Goal: Task Accomplishment & Management: Use online tool/utility

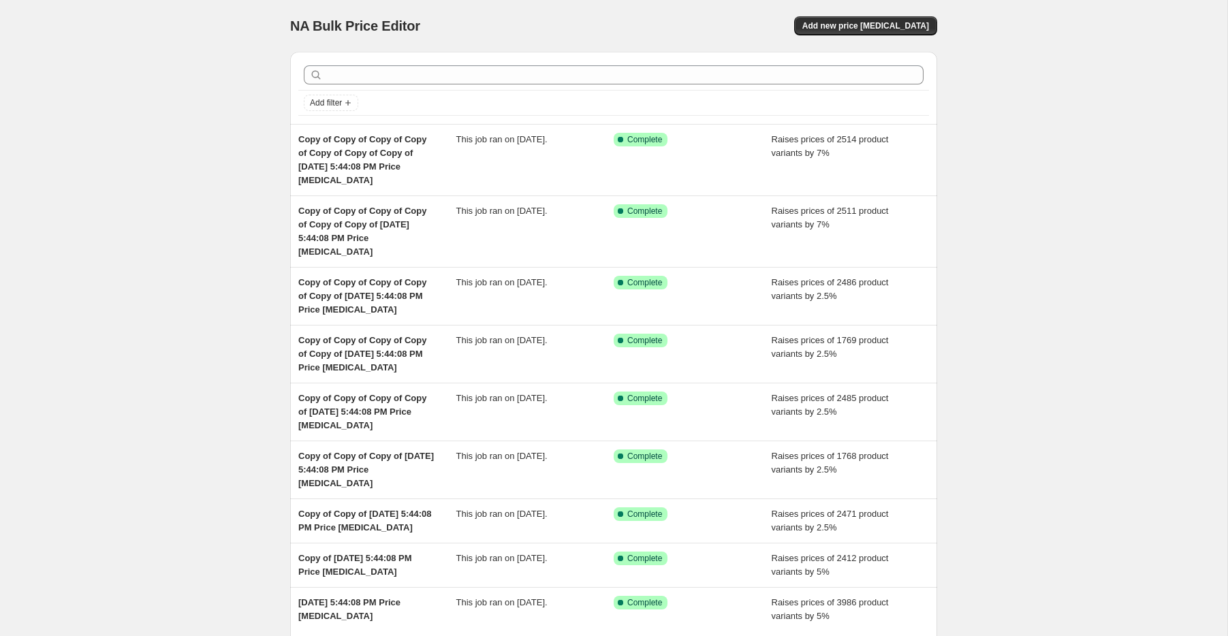
click at [588, 121] on div "Add filter" at bounding box center [613, 88] width 647 height 72
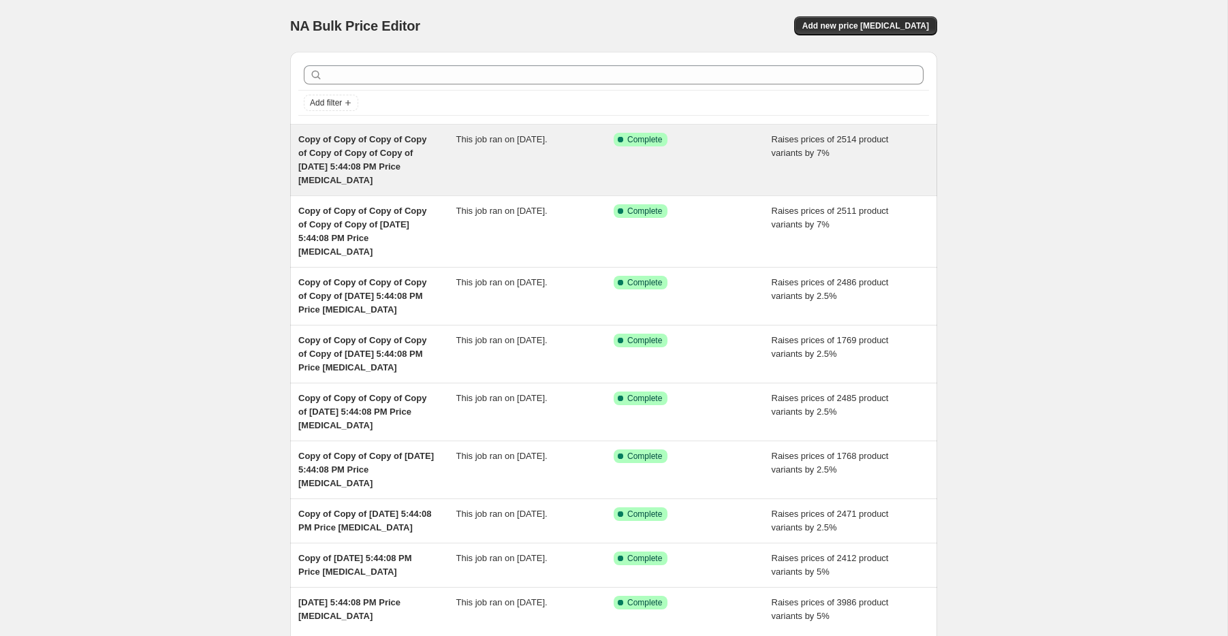
click at [570, 151] on div "This job ran on April 22, 2025." at bounding box center [535, 160] width 158 height 54
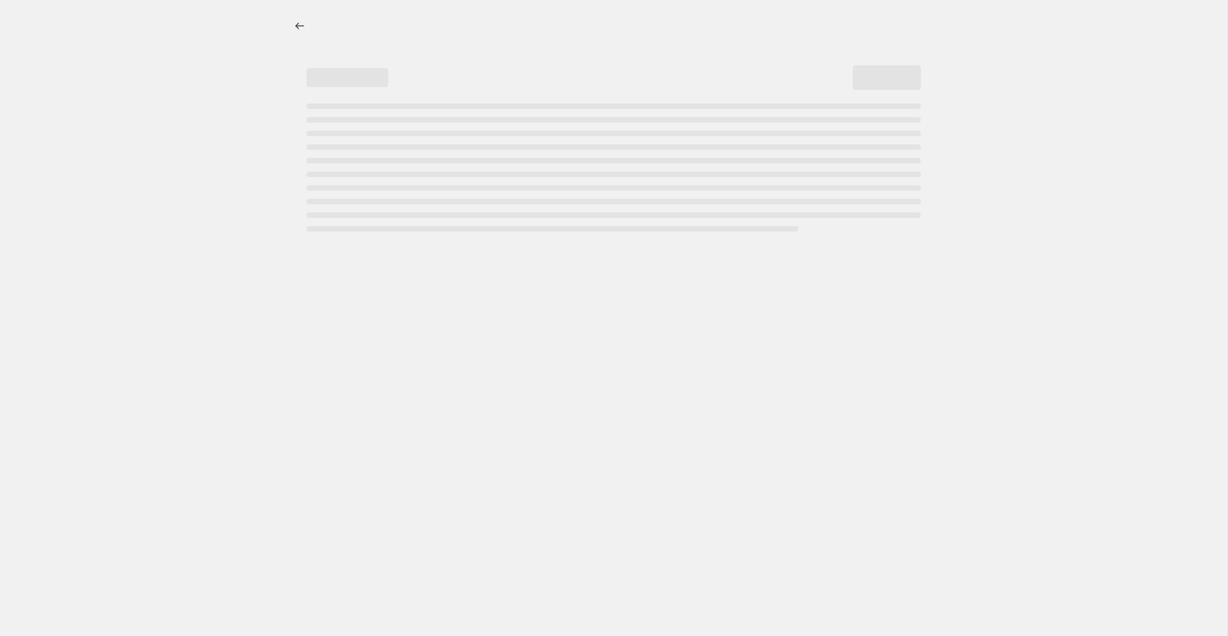
select select "percentage"
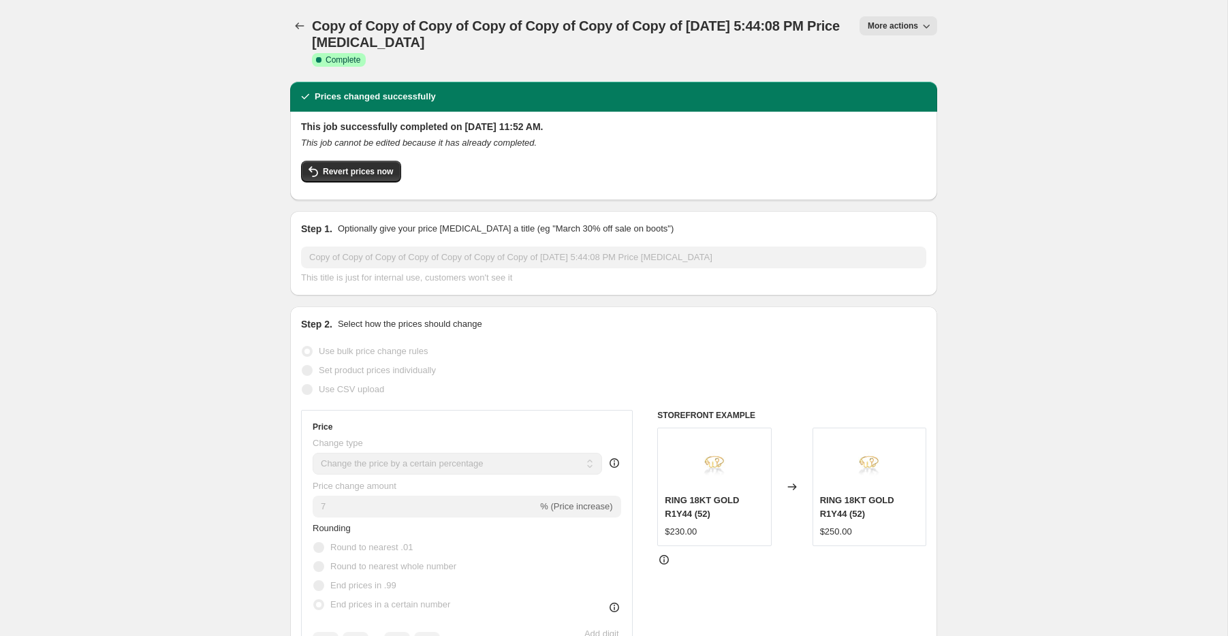
click at [885, 27] on span "More actions" at bounding box center [893, 25] width 50 height 11
click at [915, 72] on span "Copy to new job" at bounding box center [897, 77] width 63 height 10
select select "percentage"
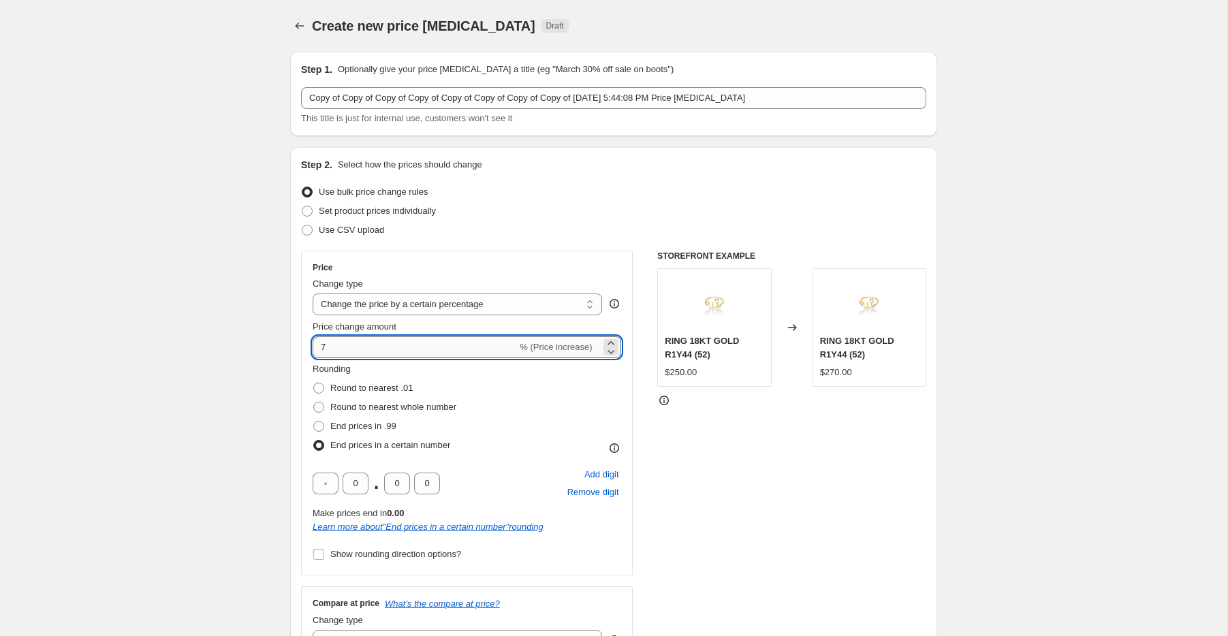
click at [346, 350] on input "7" at bounding box center [415, 347] width 204 height 22
type input "5"
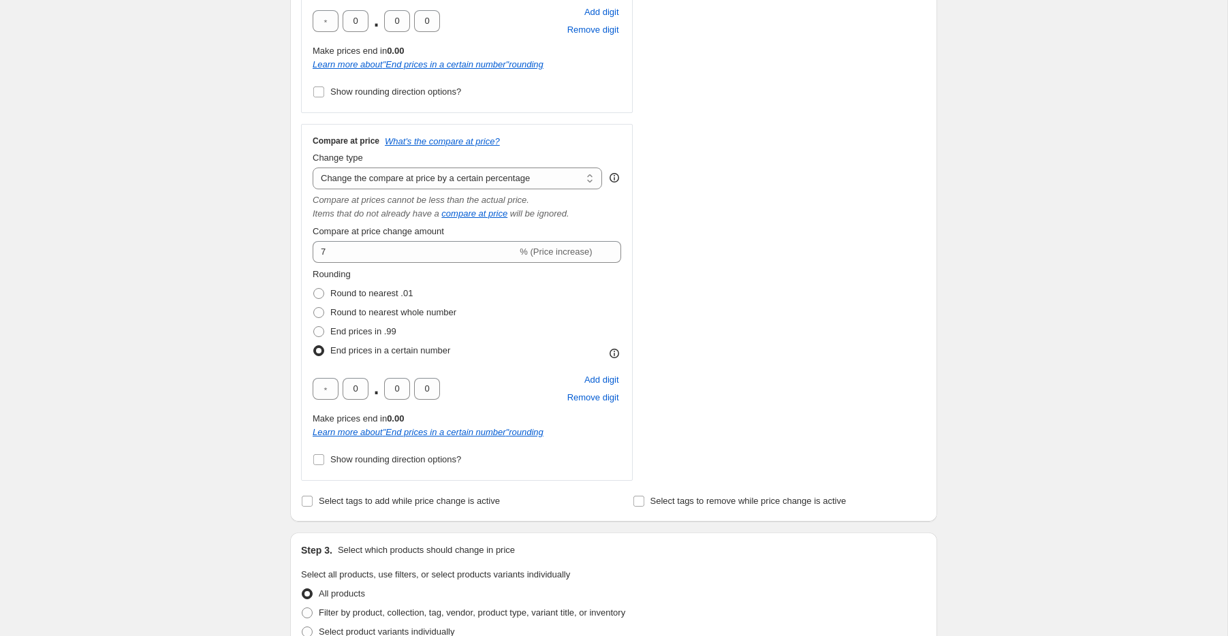
scroll to position [471, 0]
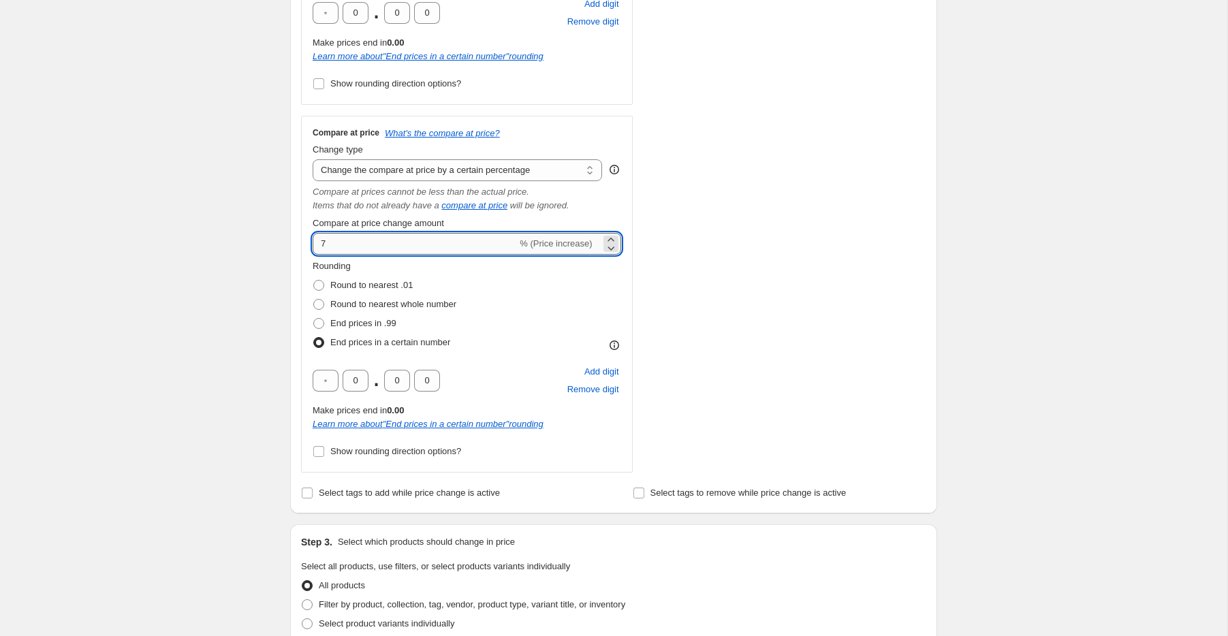
click at [375, 242] on input "7" at bounding box center [415, 244] width 204 height 22
type input "5"
click at [819, 297] on div "STOREFRONT EXAMPLE RING 18KT GOLD R1Y44 (52) $250.00 Changed to RING 18KT GOLD …" at bounding box center [791, 126] width 269 height 693
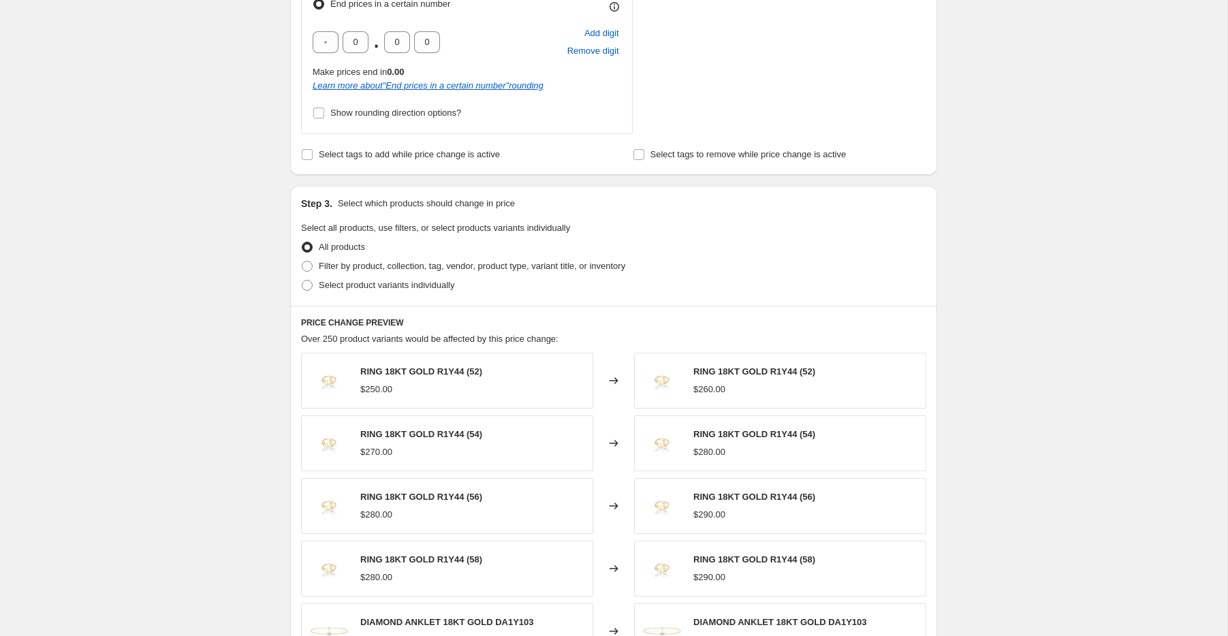
scroll to position [1081, 0]
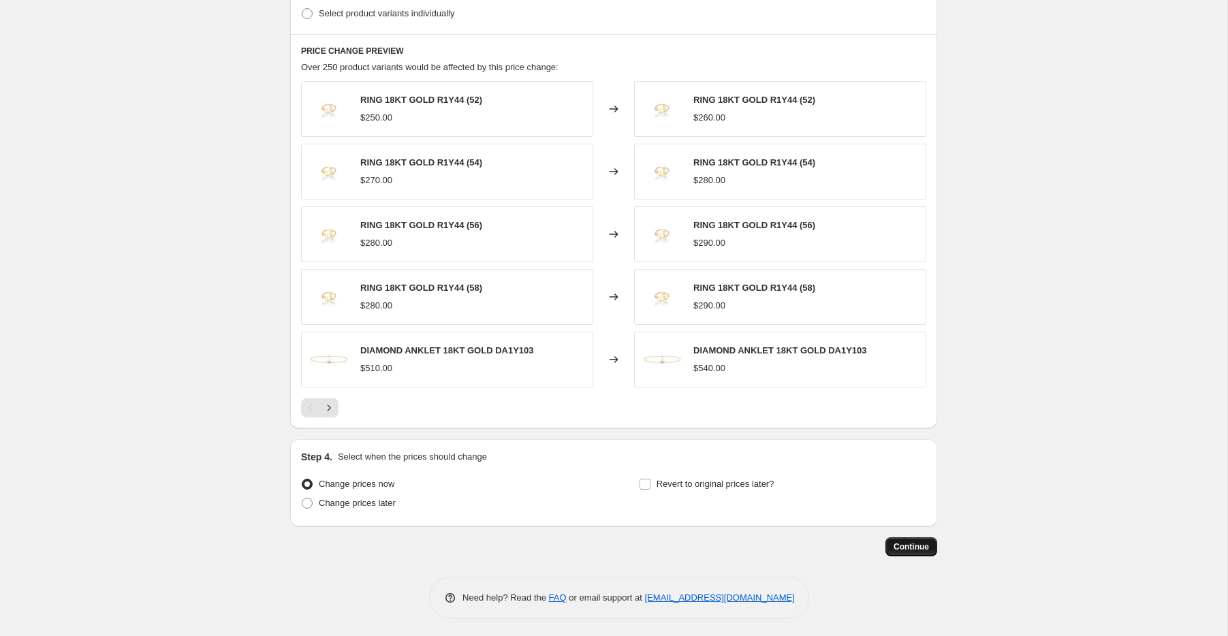
click at [904, 537] on button "Continue" at bounding box center [911, 546] width 52 height 19
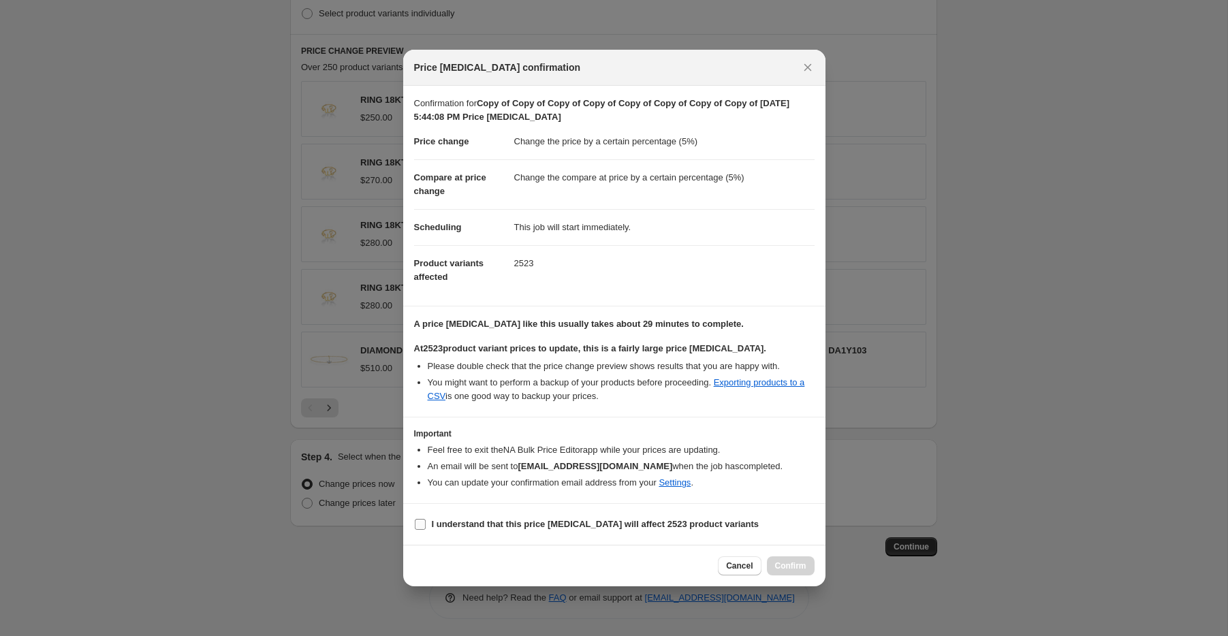
click at [437, 533] on label "I understand that this price change job will affect 2523 product variants" at bounding box center [586, 524] width 345 height 19
click at [426, 530] on input "I understand that this price change job will affect 2523 product variants" at bounding box center [420, 524] width 11 height 11
checkbox input "true"
click at [802, 566] on span "Confirm" at bounding box center [790, 565] width 31 height 11
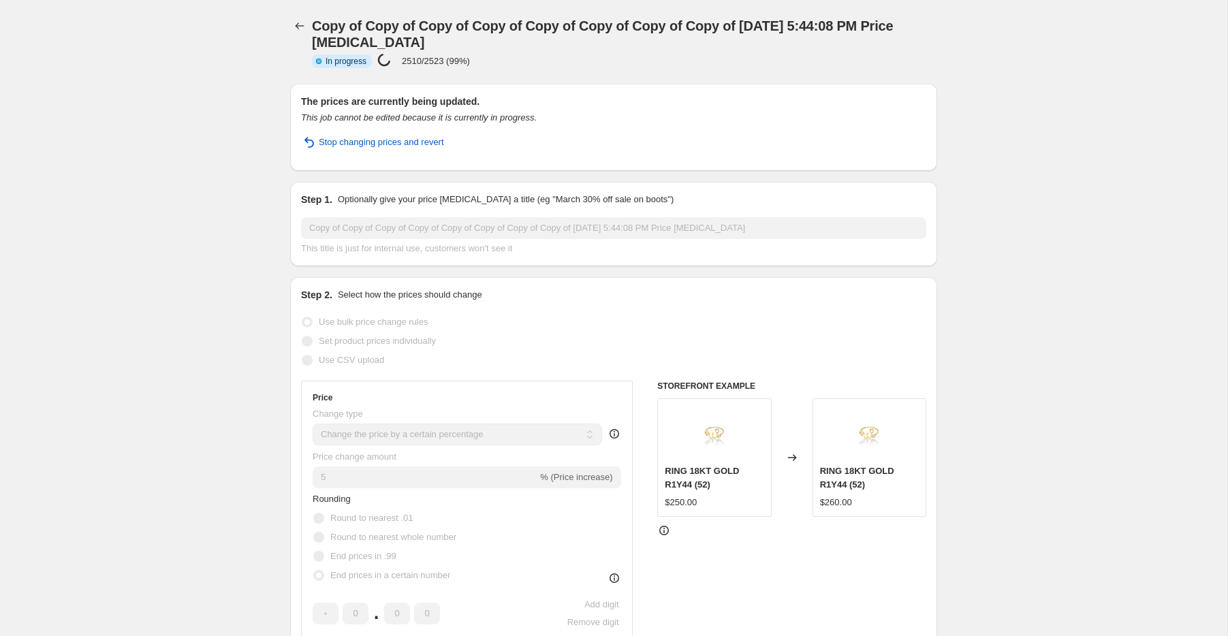
select select "percentage"
